Goal: Information Seeking & Learning: Learn about a topic

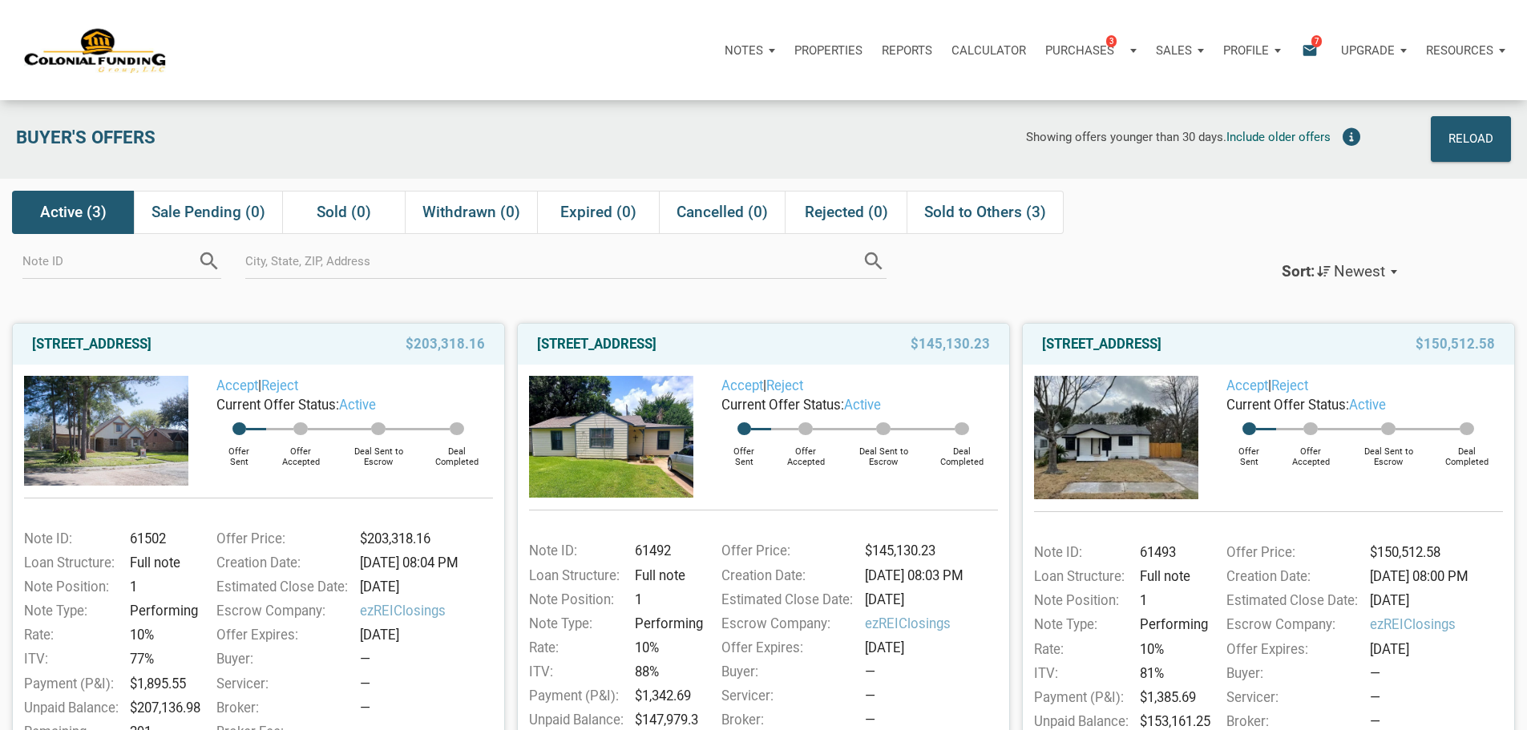
scroll to position [14, 0]
click at [651, 353] on link "[STREET_ADDRESS]" at bounding box center [596, 342] width 119 height 19
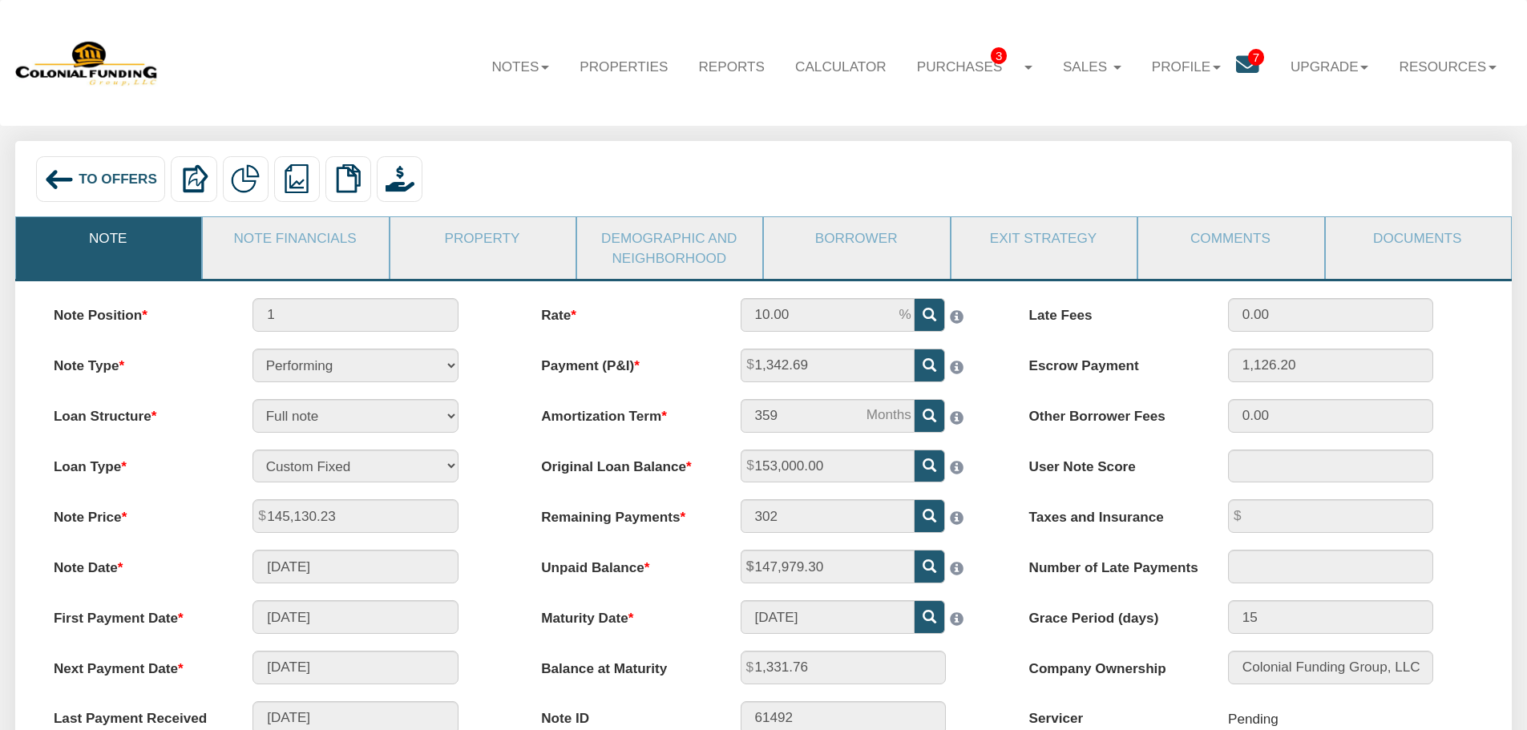
scroll to position [1, 0]
click at [862, 236] on link "Borrower" at bounding box center [856, 237] width 184 height 42
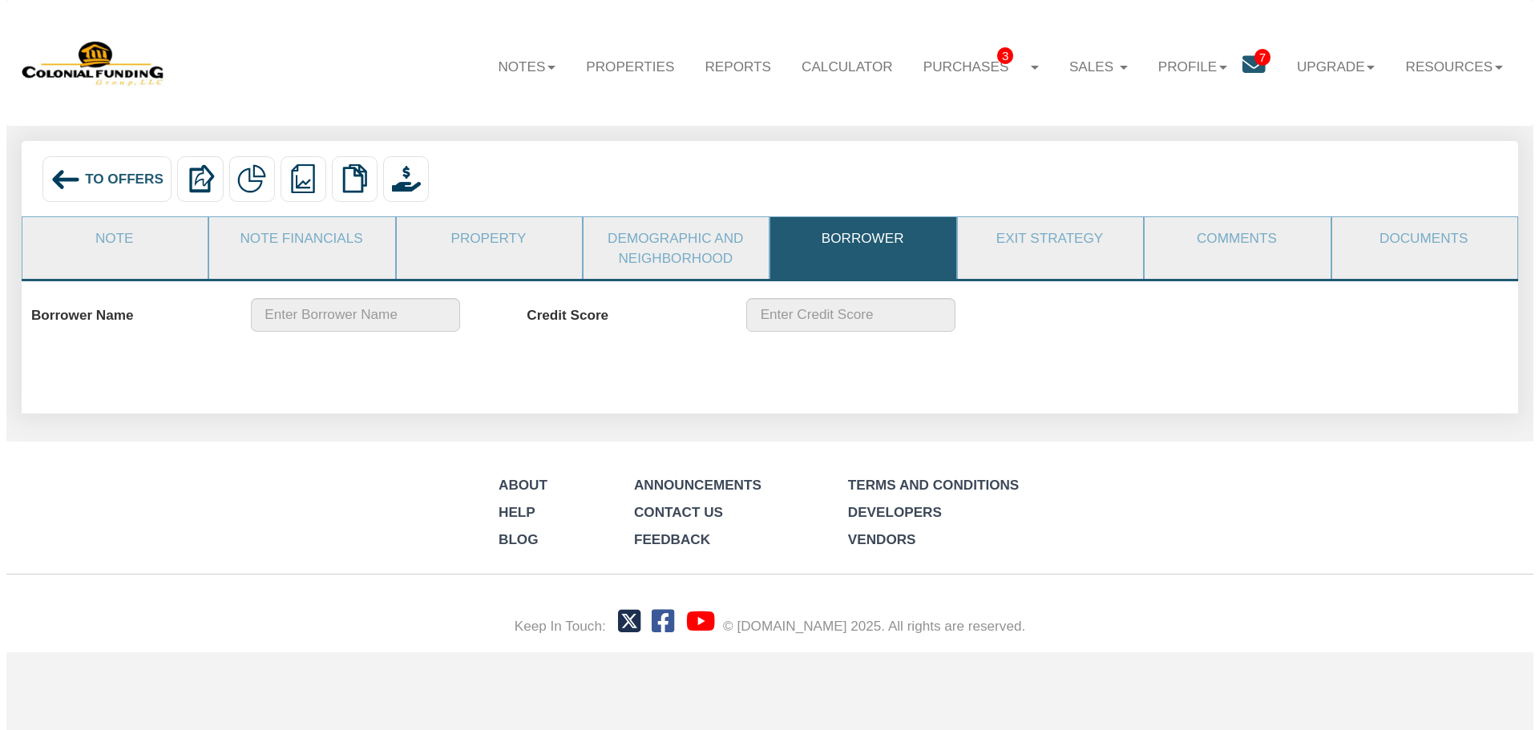
scroll to position [0, 0]
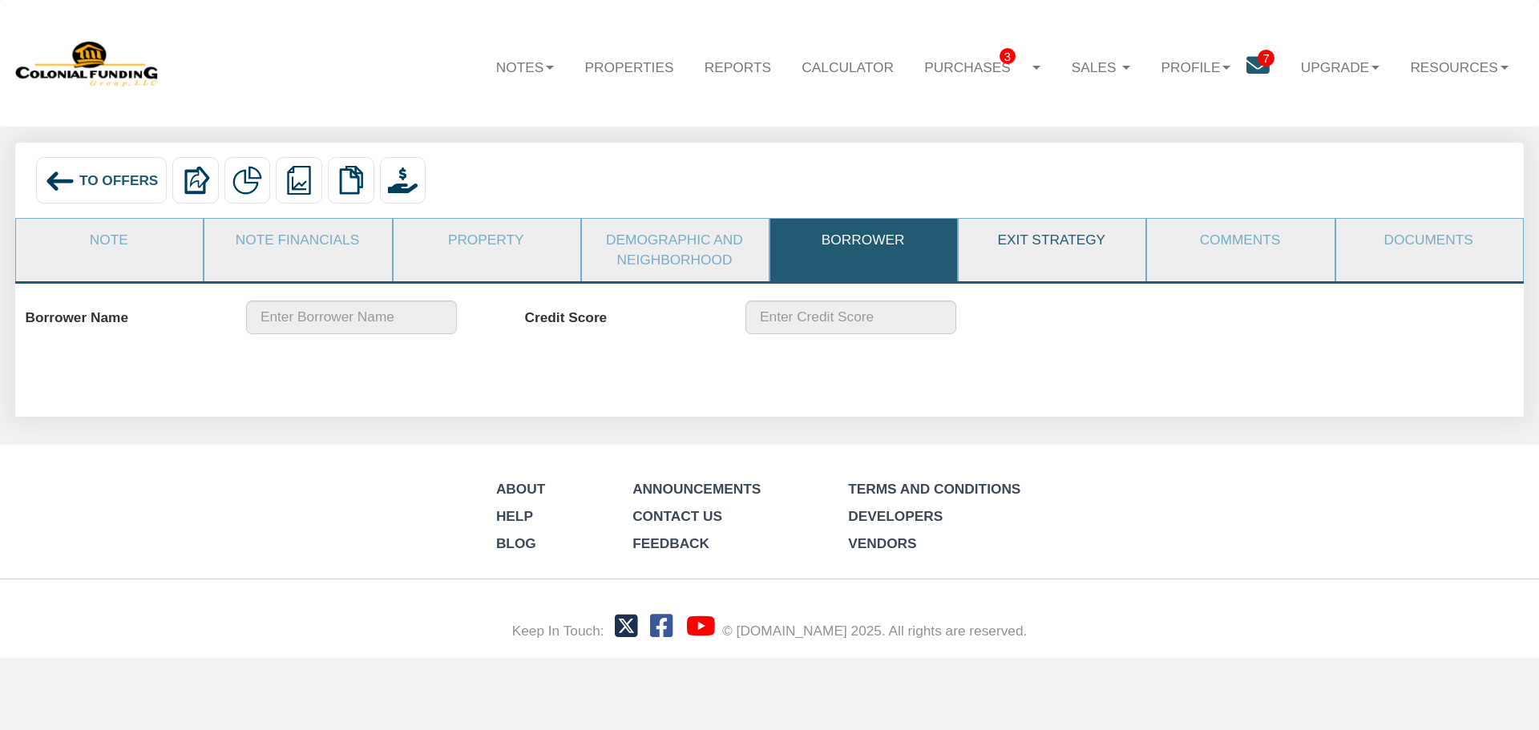
click at [1052, 238] on link "Exit Strategy" at bounding box center [1051, 240] width 185 height 42
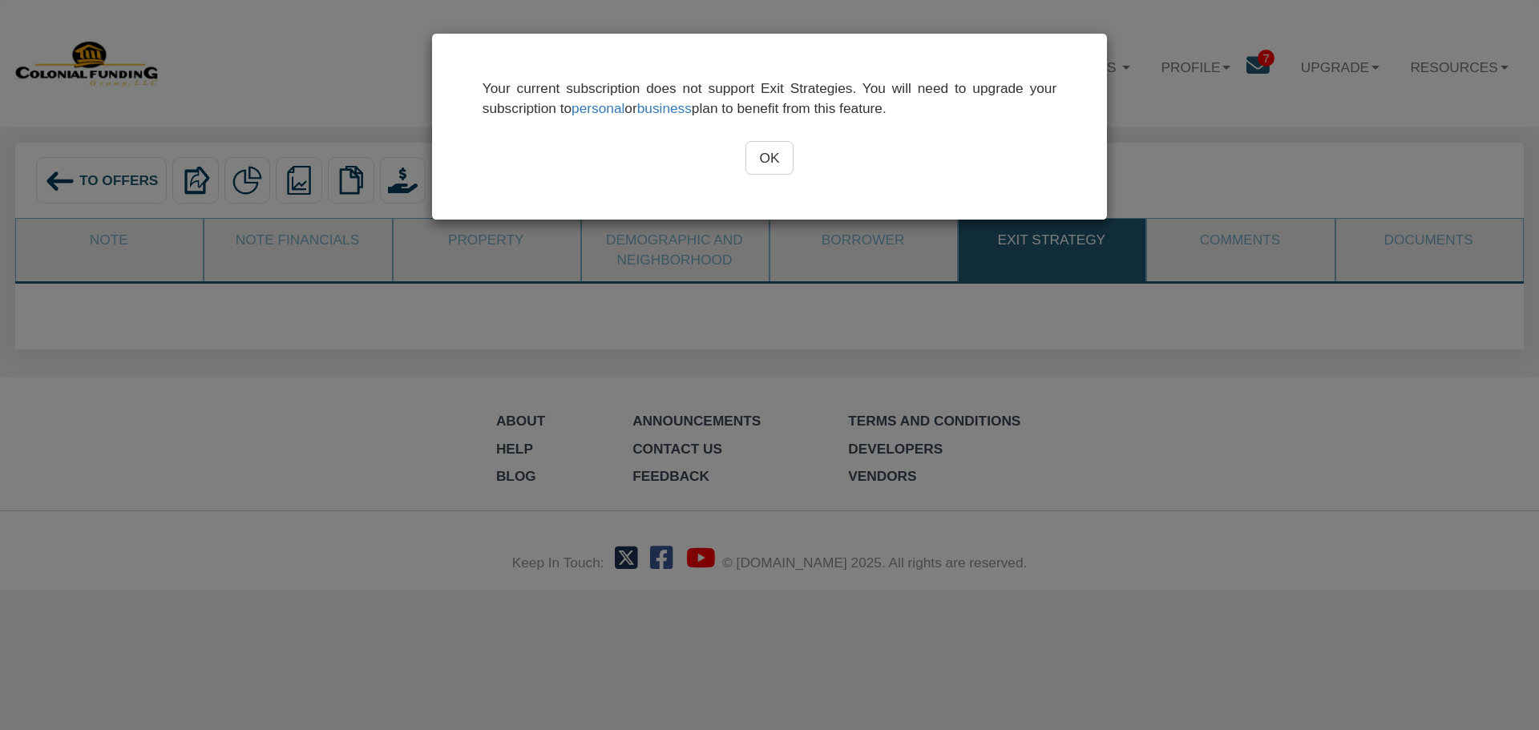
click at [771, 159] on input "OK" at bounding box center [769, 158] width 49 height 34
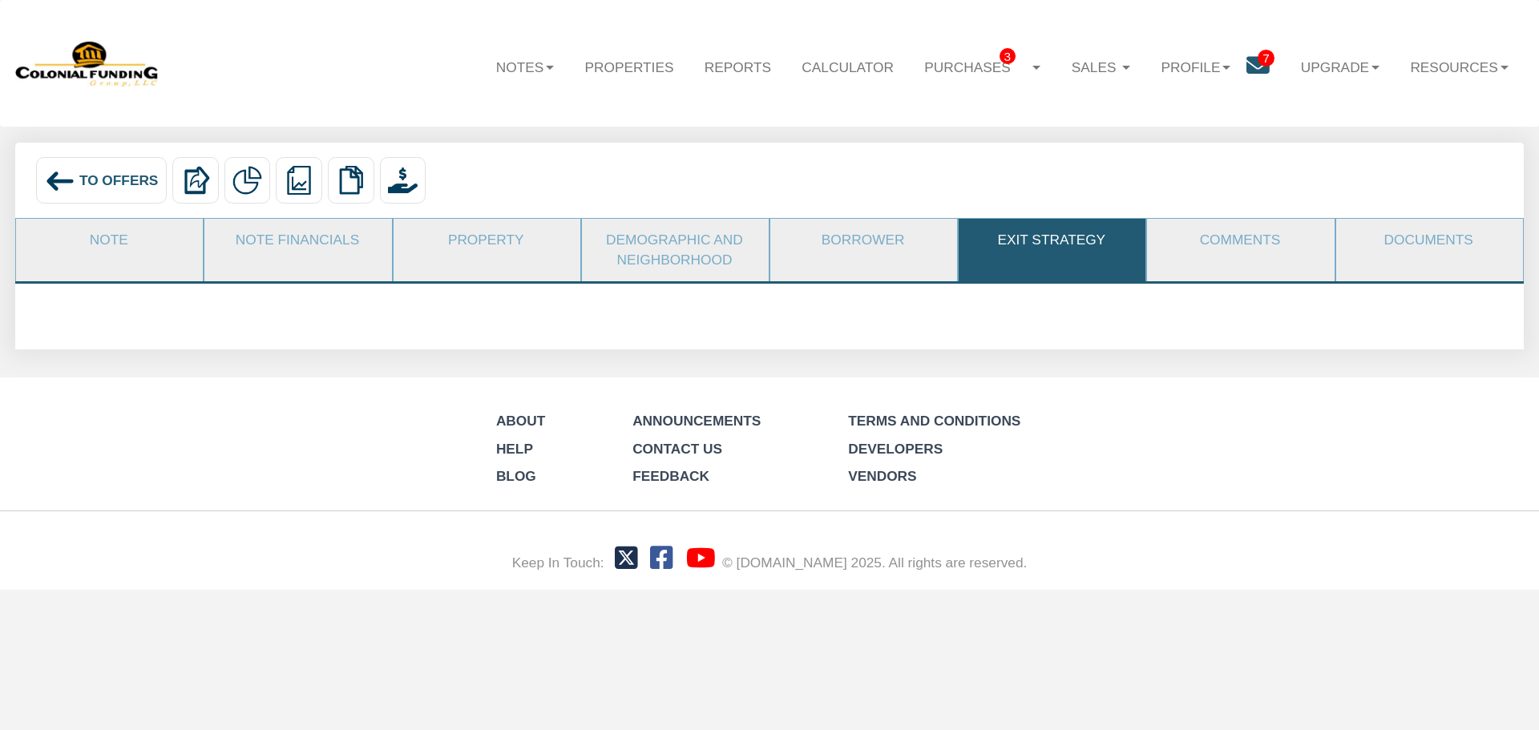
click at [1053, 228] on link "Exit Strategy" at bounding box center [1051, 240] width 185 height 42
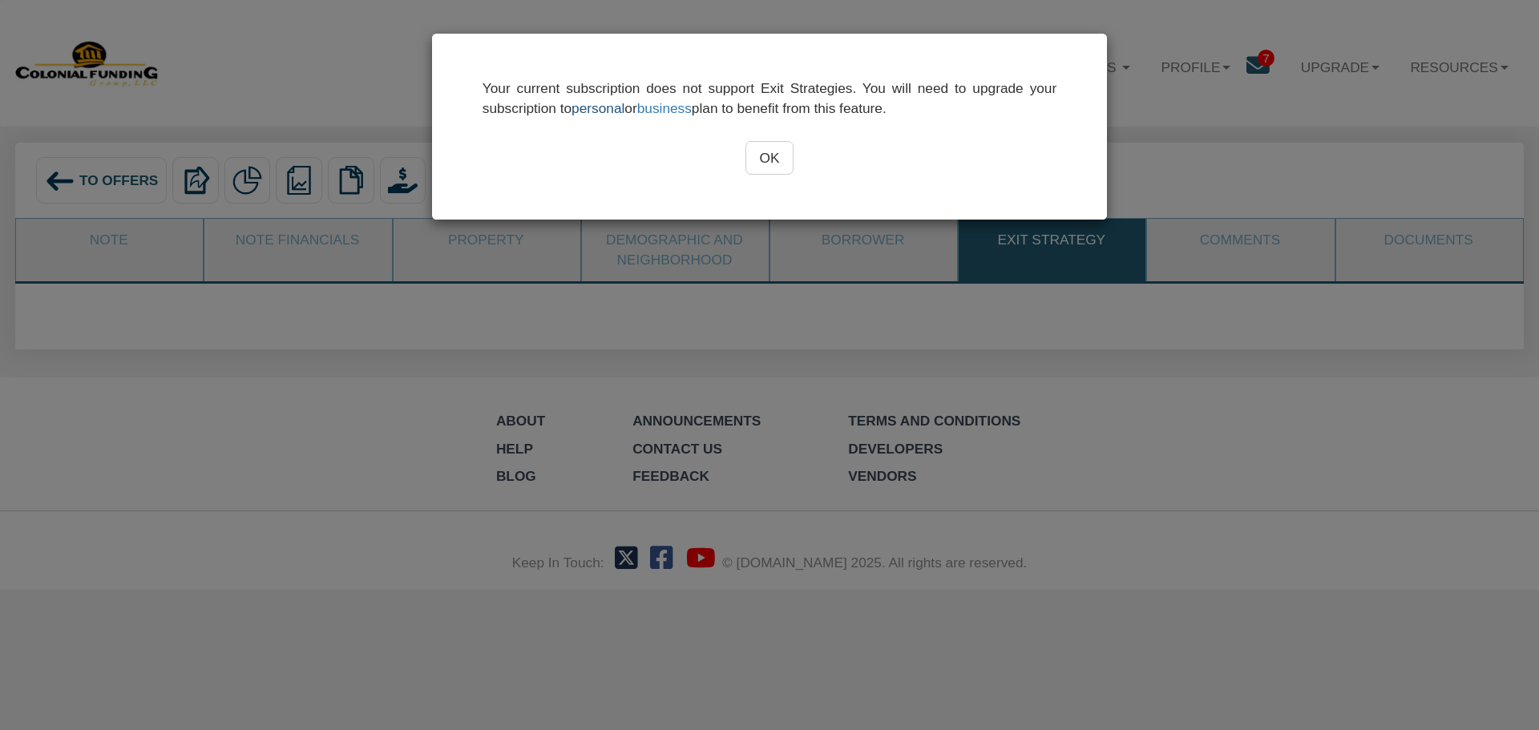
click at [605, 108] on link "personal" at bounding box center [597, 108] width 53 height 16
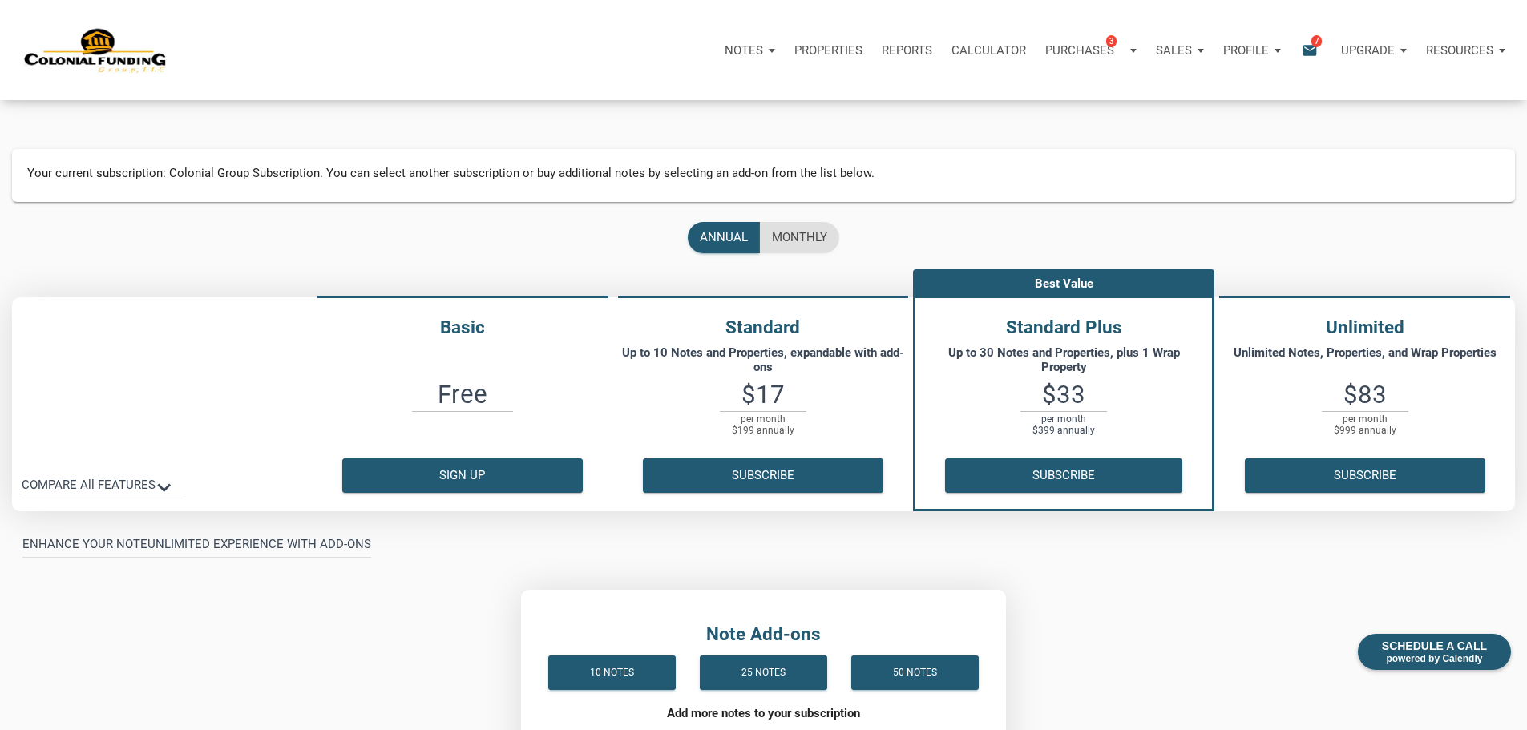
click at [725, 57] on p "Notes" at bounding box center [744, 50] width 38 height 14
click at [628, 99] on link "Dashboard" at bounding box center [704, 93] width 152 height 33
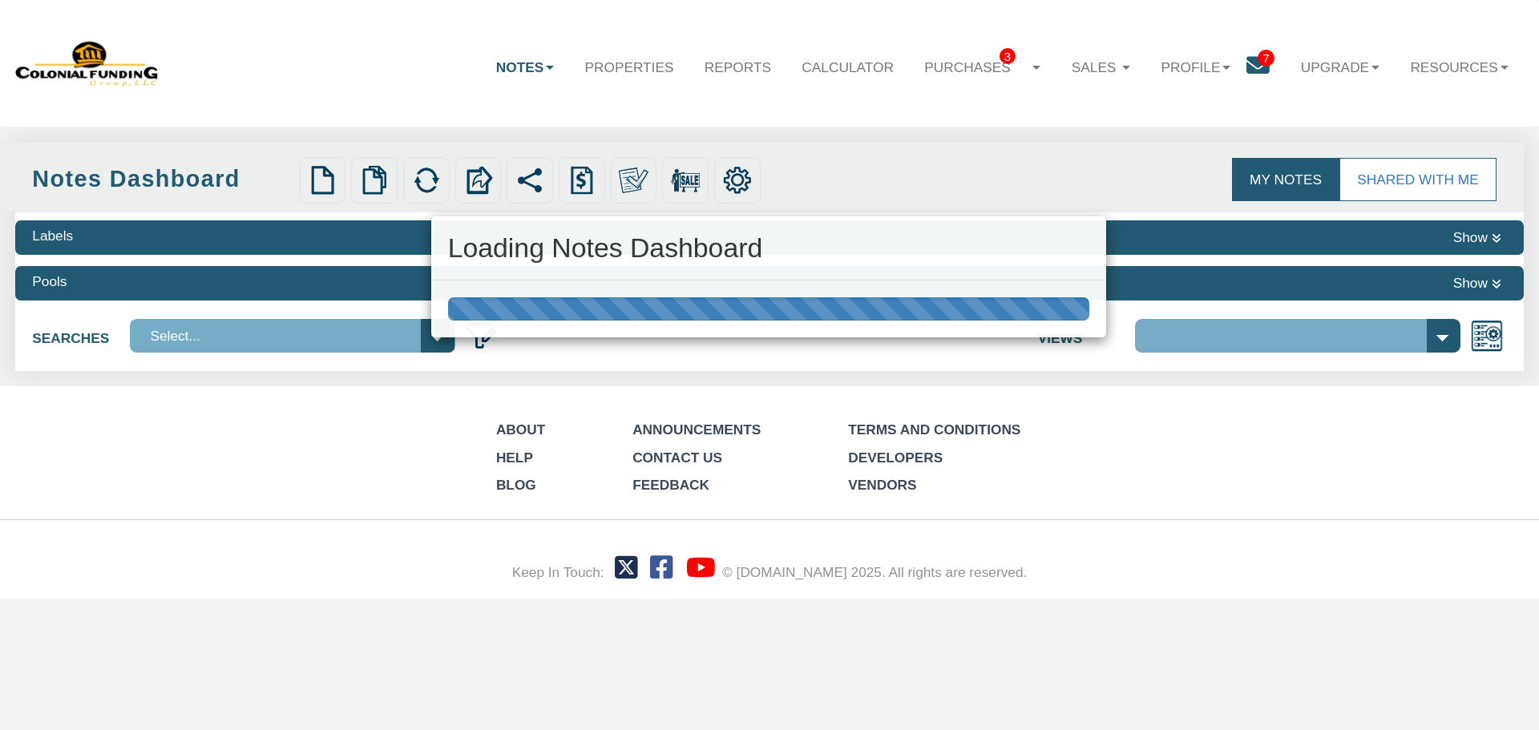
select select "316"
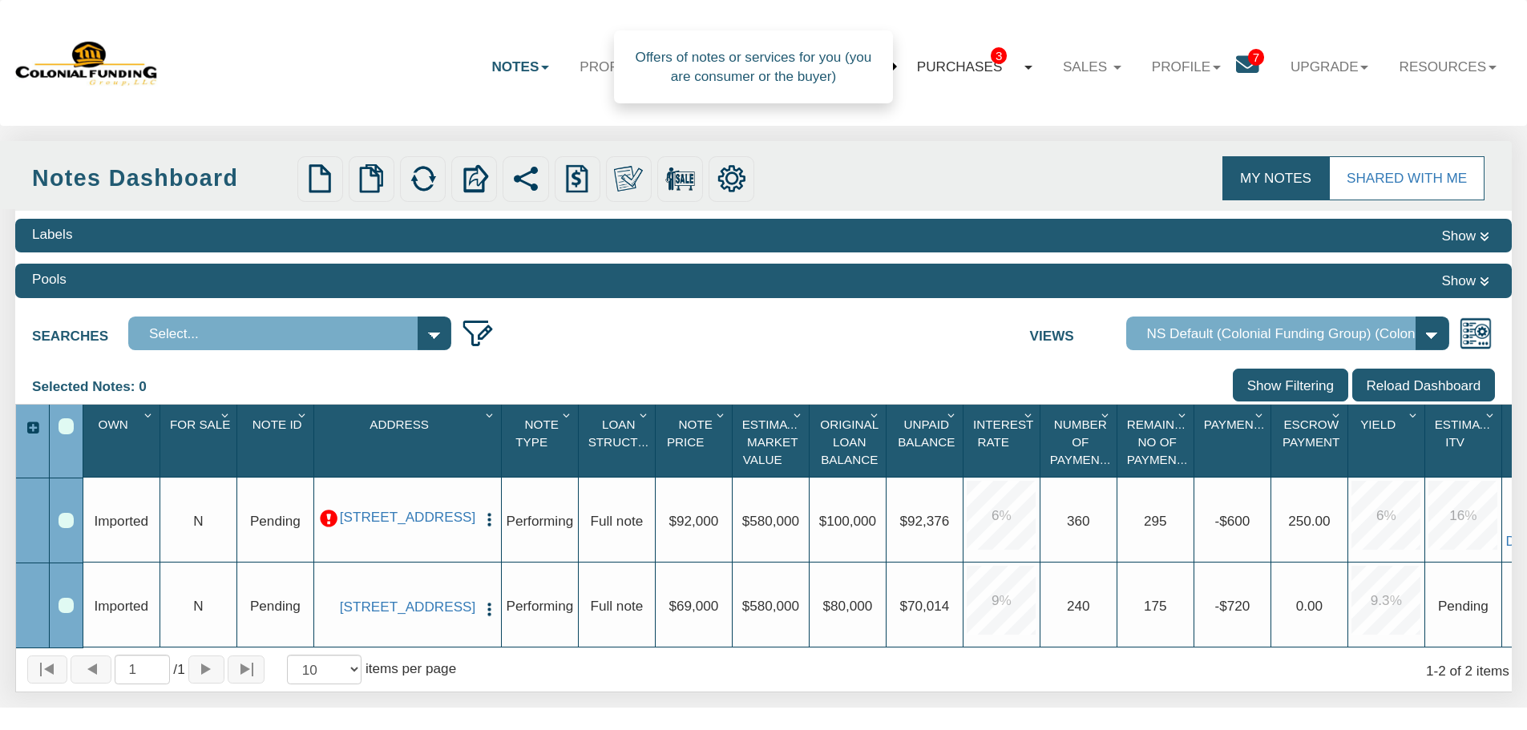
click at [959, 71] on link "Purchases 3" at bounding box center [975, 66] width 146 height 47
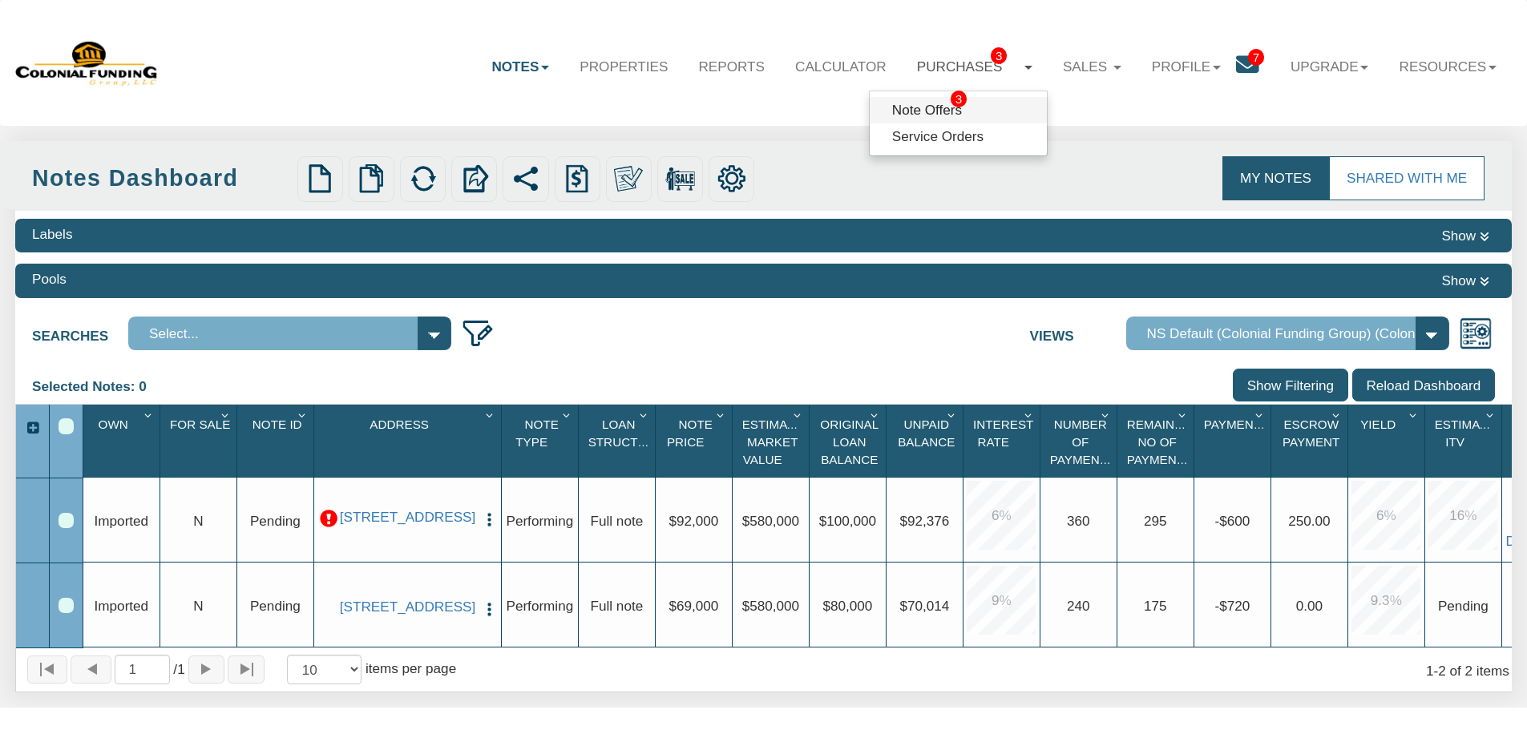
click at [925, 107] on link "Note Offers 3" at bounding box center [958, 110] width 177 height 26
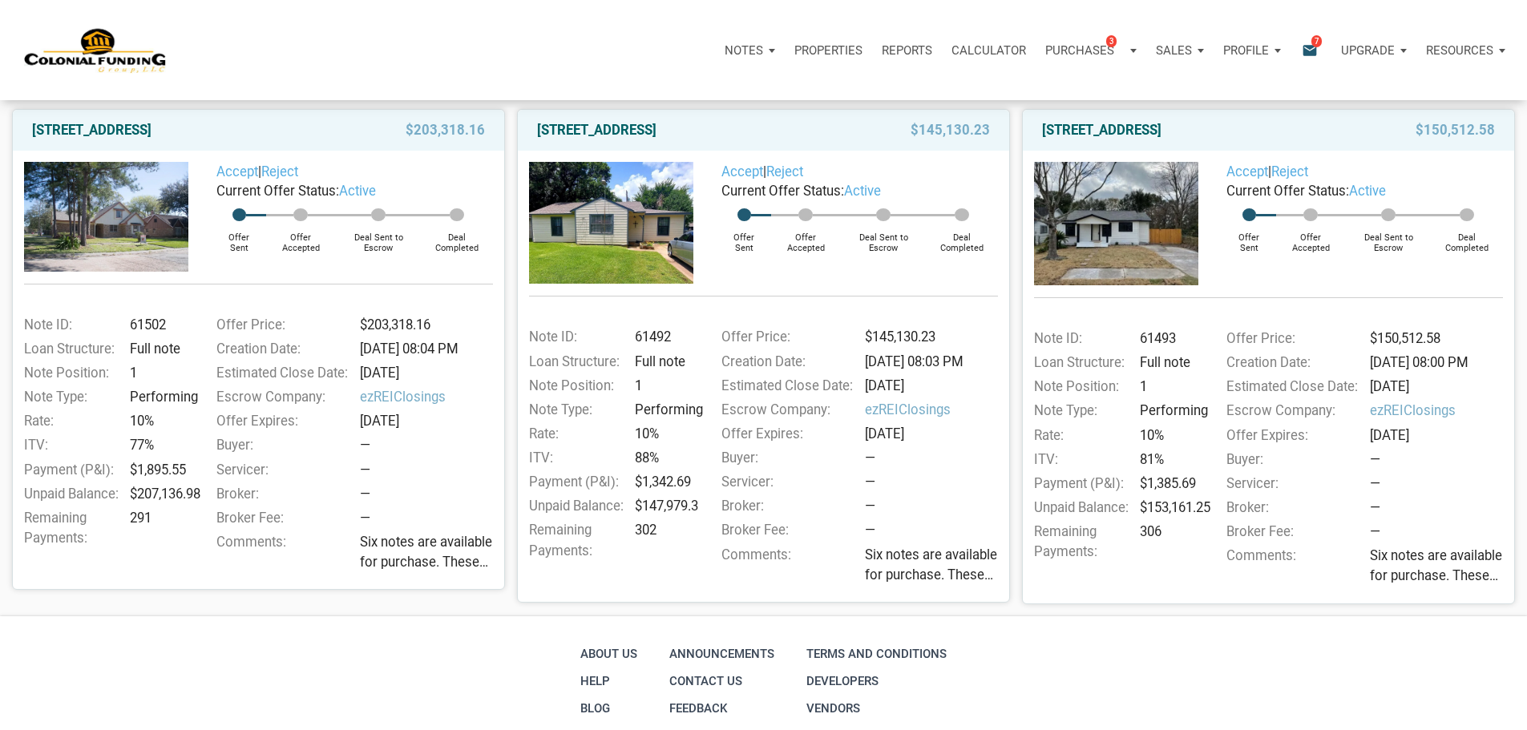
scroll to position [225, 0]
